Goal: Task Accomplishment & Management: Use online tool/utility

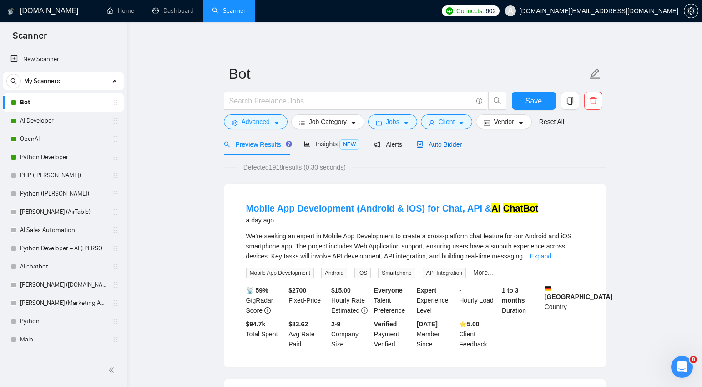
click at [452, 146] on span "Auto Bidder" at bounding box center [439, 144] width 45 height 7
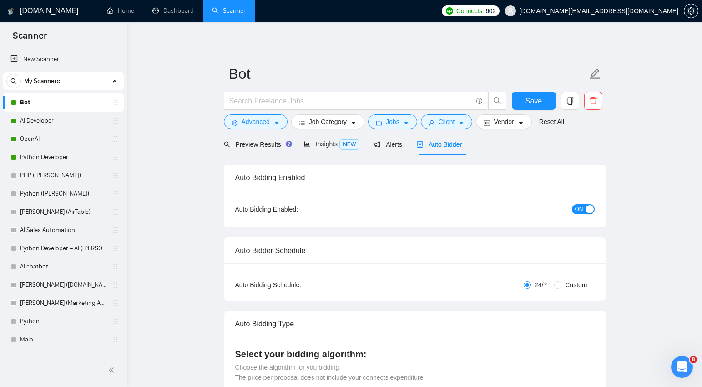
checkbox input "true"
click at [31, 120] on link "AI Developer" at bounding box center [63, 121] width 87 height 18
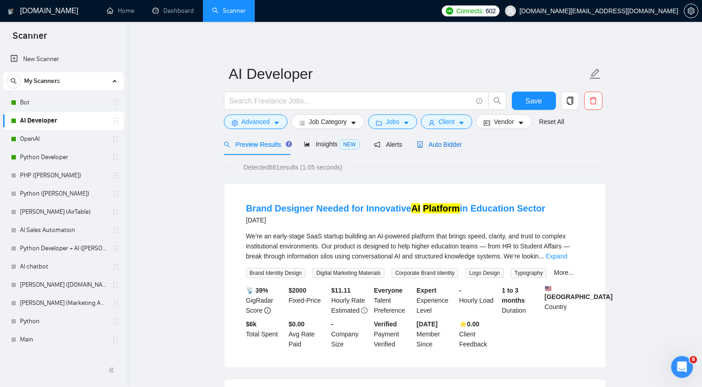
click at [446, 144] on span "Auto Bidder" at bounding box center [439, 144] width 45 height 7
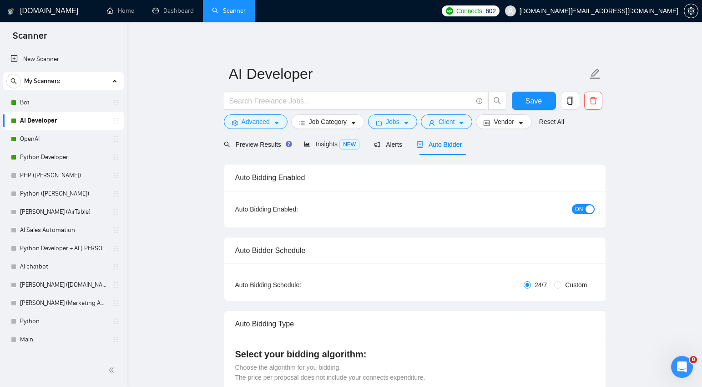
checkbox input "true"
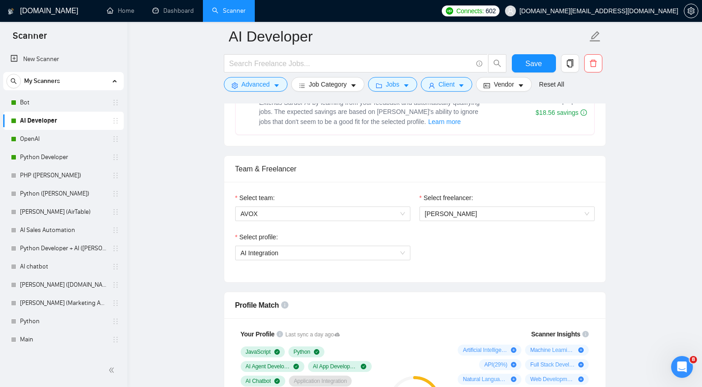
scroll to position [537, 0]
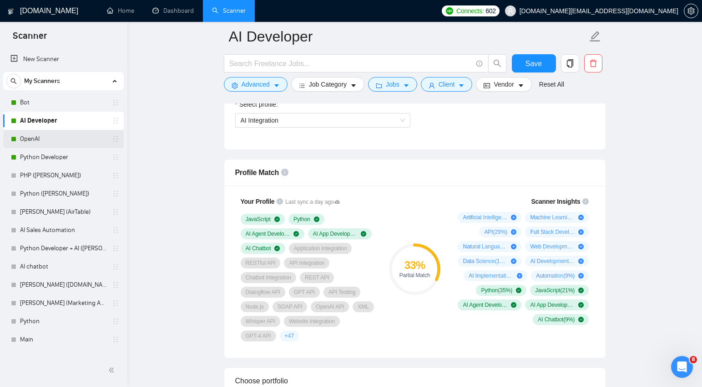
click at [38, 137] on link "OpenAI" at bounding box center [63, 139] width 87 height 18
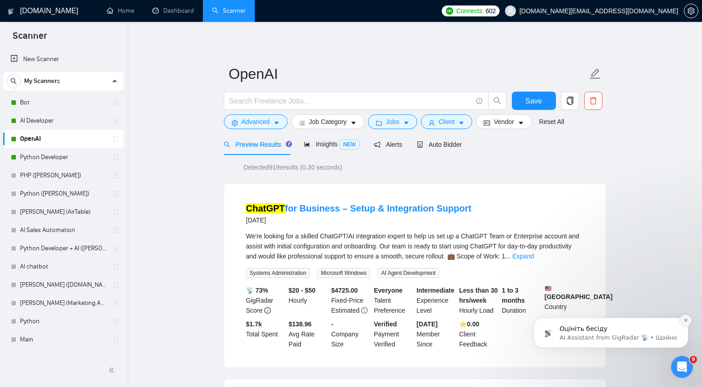
click at [685, 321] on icon "Dismiss notification" at bounding box center [685, 319] width 3 height 3
